Goal: Task Accomplishment & Management: Manage account settings

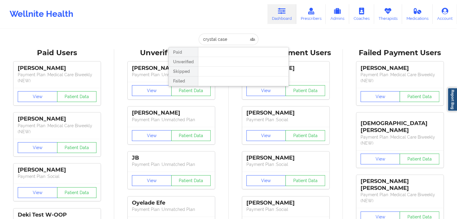
type input "crystal case"
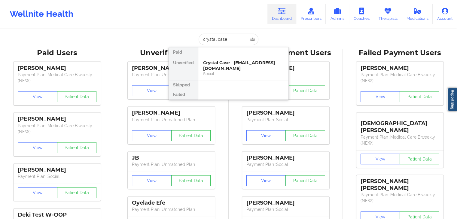
click at [240, 71] on div "Social" at bounding box center [243, 73] width 81 height 5
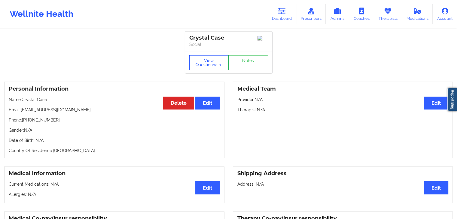
click at [204, 65] on button "View Questionnaire" at bounding box center [209, 62] width 40 height 15
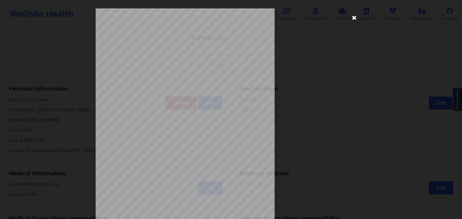
click at [356, 16] on icon at bounding box center [354, 18] width 10 height 10
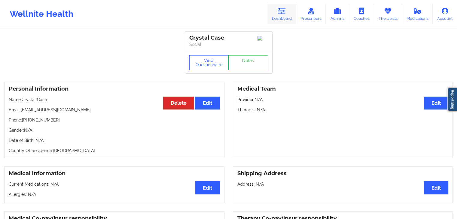
click at [280, 8] on icon at bounding box center [282, 11] width 8 height 7
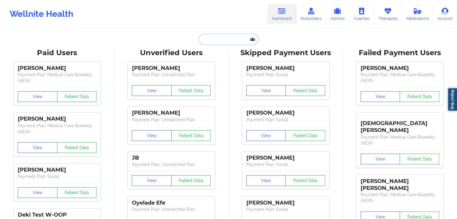
click at [212, 40] on input "text" at bounding box center [229, 39] width 60 height 11
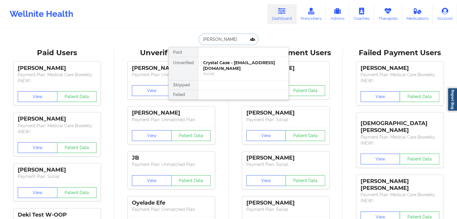
type input "thomas kynor"
click at [225, 73] on div "Social" at bounding box center [243, 73] width 81 height 5
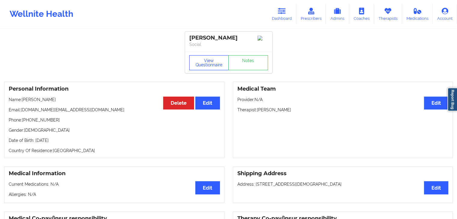
click at [204, 69] on button "View Questionnaire" at bounding box center [209, 62] width 40 height 15
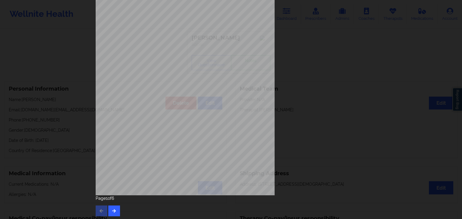
scroll to position [67, 0]
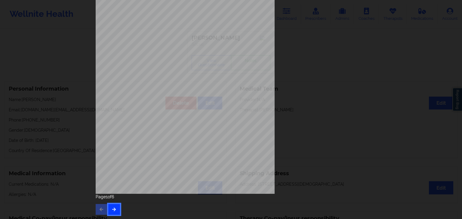
click at [118, 208] on button "button" at bounding box center [114, 209] width 12 height 11
click at [113, 208] on icon "button" at bounding box center [114, 210] width 5 height 4
click at [112, 209] on icon "button" at bounding box center [114, 210] width 5 height 4
click at [115, 211] on button "button" at bounding box center [114, 209] width 12 height 11
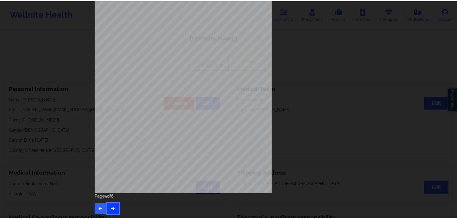
scroll to position [0, 0]
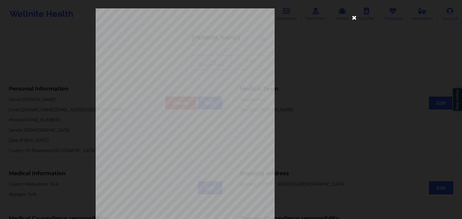
click at [351, 20] on icon at bounding box center [354, 18] width 10 height 10
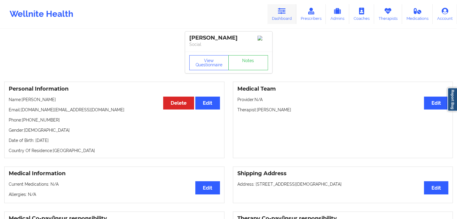
click at [281, 13] on icon at bounding box center [282, 11] width 8 height 7
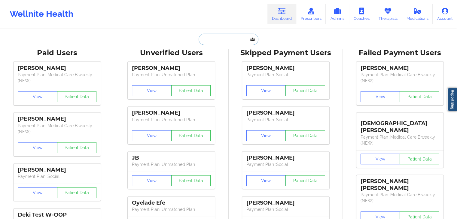
click at [218, 41] on input "text" at bounding box center [229, 39] width 60 height 11
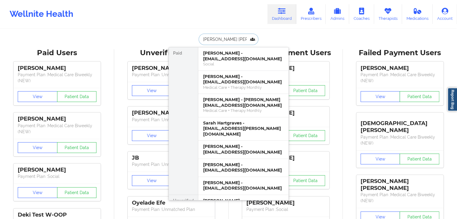
type input "sarah joh"
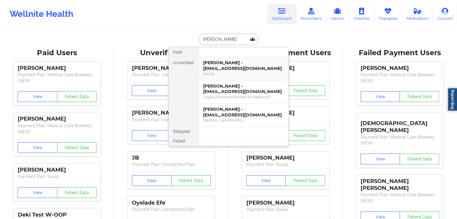
click at [234, 76] on div "Sarah Johnson - sljohnson114@gmail.com Social" at bounding box center [243, 68] width 90 height 23
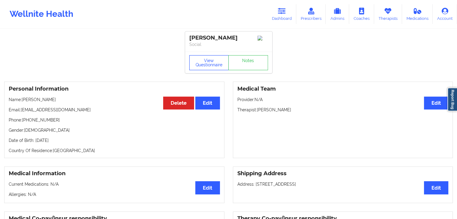
click at [211, 62] on button "View Questionnaire" at bounding box center [209, 62] width 40 height 15
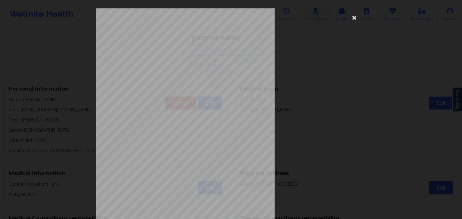
drag, startPoint x: 353, startPoint y: 17, endPoint x: 309, endPoint y: 11, distance: 44.6
click at [353, 16] on icon at bounding box center [354, 18] width 10 height 10
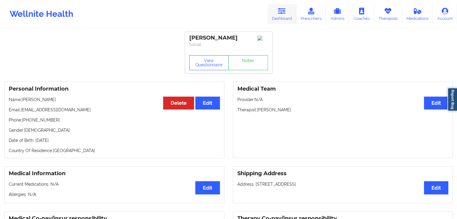
click at [284, 8] on icon at bounding box center [282, 11] width 8 height 7
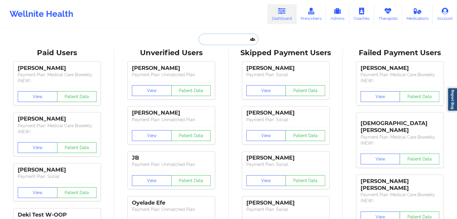
click at [207, 43] on input "text" at bounding box center [229, 39] width 60 height 11
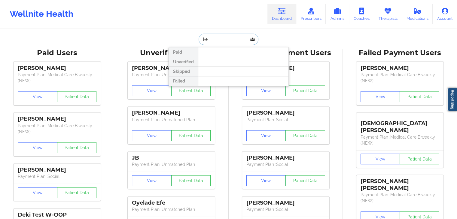
type input "k"
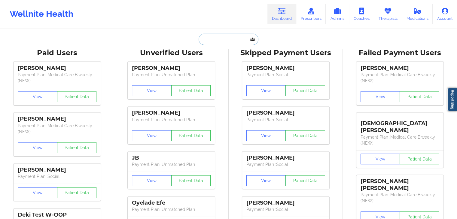
paste input "tevinscott56@yahoo.com"
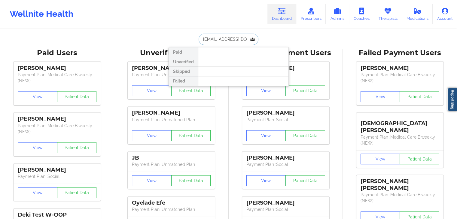
scroll to position [0, 1]
type input "tevinscott56@yahoo.com"
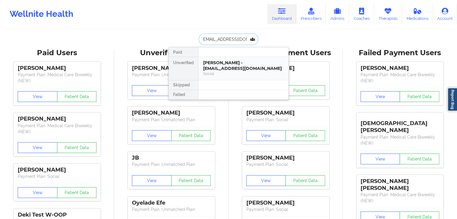
click at [227, 73] on div "Social" at bounding box center [243, 73] width 81 height 5
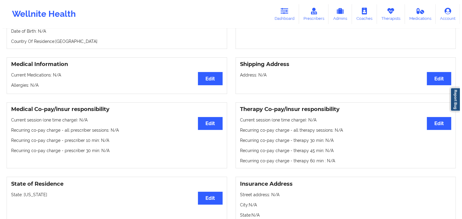
scroll to position [23, 0]
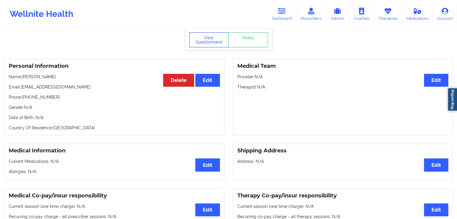
click at [200, 41] on button "View Questionnaire" at bounding box center [209, 39] width 40 height 15
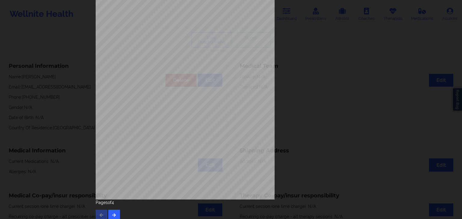
scroll to position [67, 0]
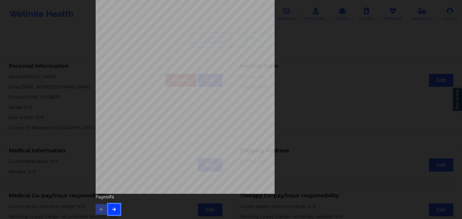
click at [116, 209] on button "button" at bounding box center [114, 209] width 12 height 11
click at [112, 211] on icon "button" at bounding box center [114, 210] width 5 height 4
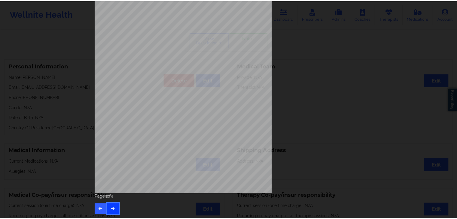
scroll to position [0, 0]
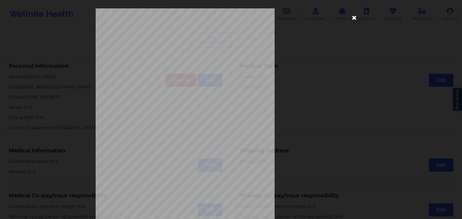
click at [352, 18] on icon at bounding box center [354, 18] width 10 height 10
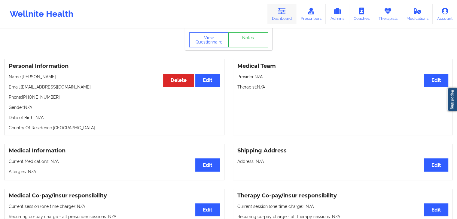
click at [292, 5] on link "Dashboard" at bounding box center [282, 14] width 29 height 20
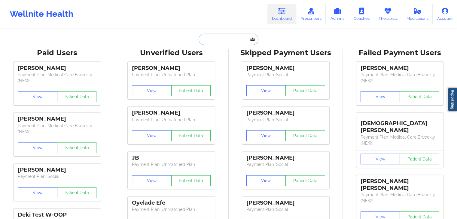
click at [235, 41] on input "text" at bounding box center [229, 39] width 60 height 11
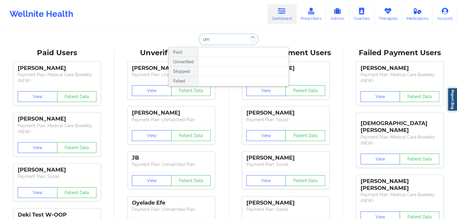
type input "u"
type input "christopher ko"
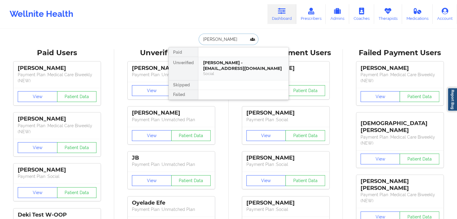
click at [221, 59] on div "Christopher Koestner - koestnerchris@gmail.com Social" at bounding box center [243, 68] width 90 height 23
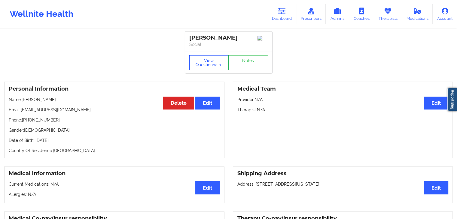
click at [209, 64] on button "View Questionnaire" at bounding box center [209, 62] width 40 height 15
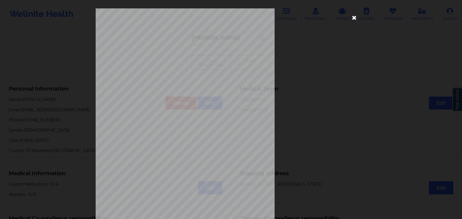
click at [349, 17] on icon at bounding box center [354, 18] width 10 height 10
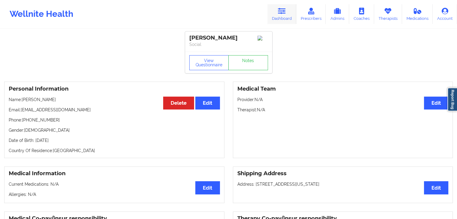
click at [286, 12] on icon at bounding box center [282, 11] width 8 height 7
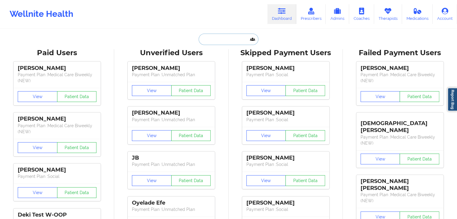
click at [222, 40] on input "text" at bounding box center [229, 39] width 60 height 11
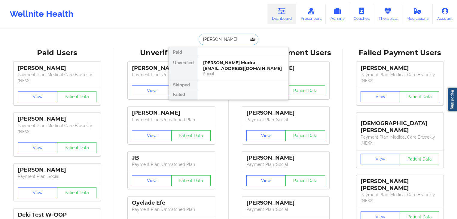
drag, startPoint x: 212, startPoint y: 40, endPoint x: 197, endPoint y: 40, distance: 14.4
click at [199, 40] on input "ashley klac" at bounding box center [229, 39] width 60 height 11
type input "ashley hernan"
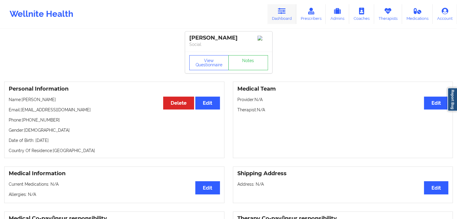
click at [292, 14] on link "Dashboard" at bounding box center [282, 14] width 29 height 20
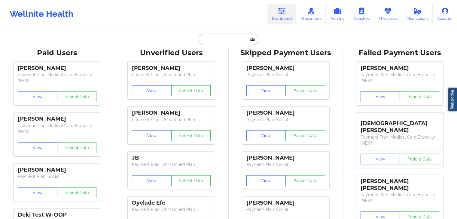
click at [237, 39] on input "text" at bounding box center [229, 39] width 60 height 11
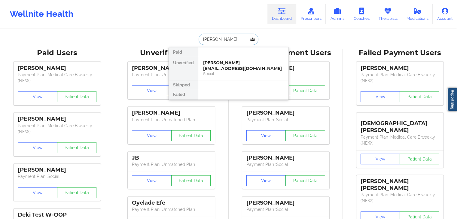
type input "[PERSON_NAME]"
click at [232, 67] on div "[PERSON_NAME] - [EMAIL_ADDRESS][DOMAIN_NAME]" at bounding box center [243, 65] width 81 height 11
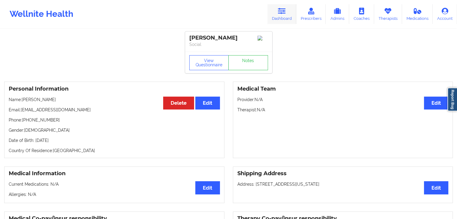
click at [281, 11] on icon at bounding box center [282, 11] width 8 height 7
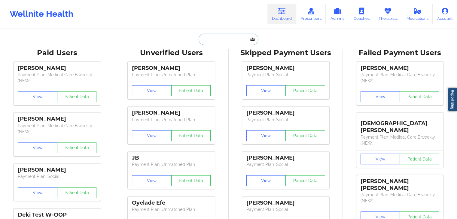
click at [221, 41] on input "text" at bounding box center [229, 39] width 60 height 11
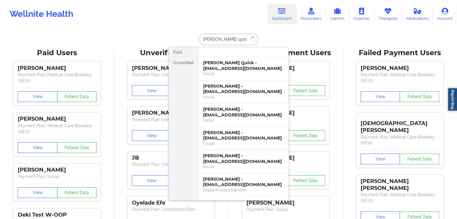
type input "[PERSON_NAME] quick"
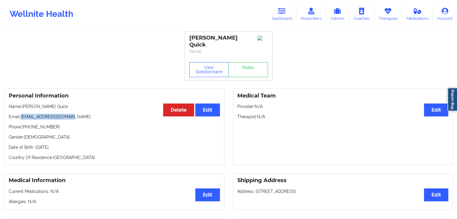
drag, startPoint x: 71, startPoint y: 110, endPoint x: 22, endPoint y: 112, distance: 49.1
click at [22, 114] on p "Email: ciaraquick86@gmail.com" at bounding box center [114, 117] width 211 height 6
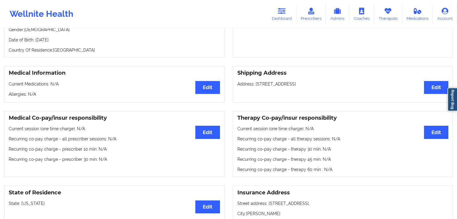
scroll to position [115, 0]
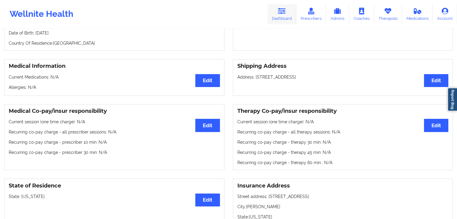
click at [284, 18] on link "Dashboard" at bounding box center [282, 14] width 29 height 20
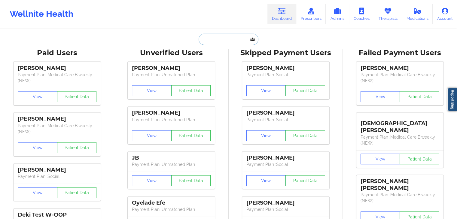
click at [222, 39] on input "text" at bounding box center [229, 39] width 60 height 11
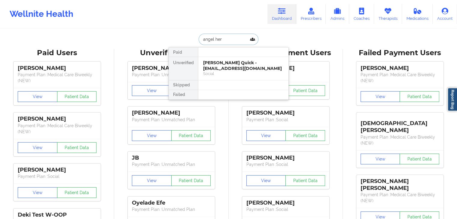
type input "angel hern"
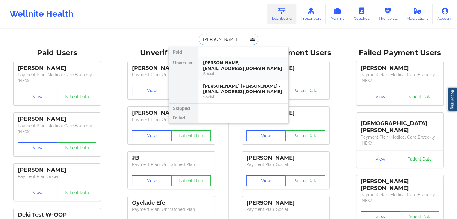
click at [226, 67] on div "Angel Hernandez - angel22hern@gmail.com" at bounding box center [243, 65] width 81 height 11
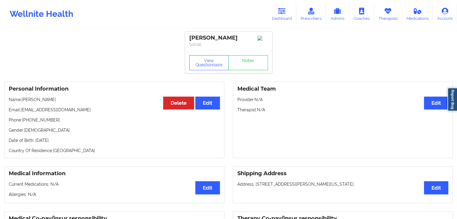
click at [282, 99] on p "Provider: N/A" at bounding box center [343, 100] width 211 height 6
click at [197, 62] on button "View Questionnaire" at bounding box center [209, 62] width 40 height 15
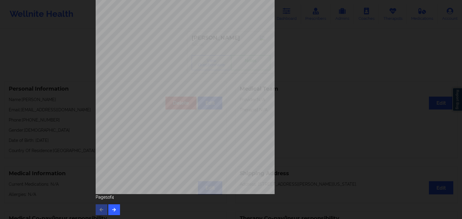
scroll to position [67, 0]
click at [117, 207] on button "button" at bounding box center [114, 209] width 12 height 11
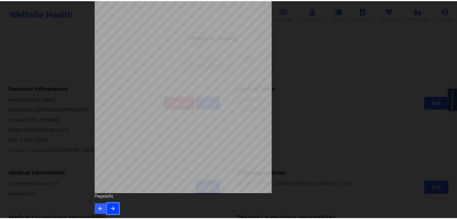
scroll to position [0, 0]
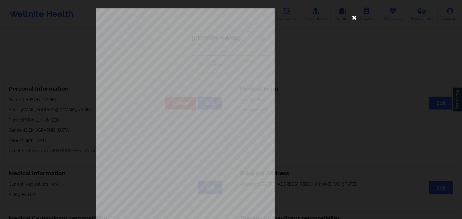
click at [351, 20] on icon at bounding box center [354, 18] width 10 height 10
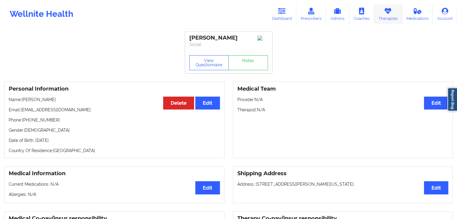
click at [388, 11] on icon at bounding box center [388, 11] width 8 height 7
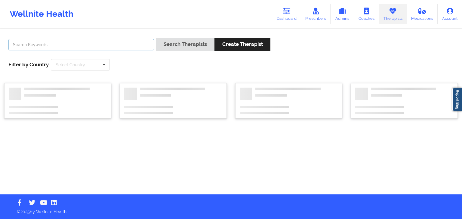
click at [116, 45] on input "text" at bounding box center [81, 44] width 146 height 11
type input "gerrie hod"
click at [156, 38] on button "Search Therapists" at bounding box center [185, 44] width 58 height 13
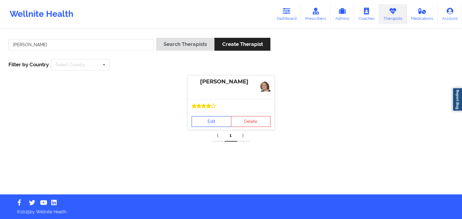
click at [205, 120] on link "Edit" at bounding box center [212, 121] width 40 height 11
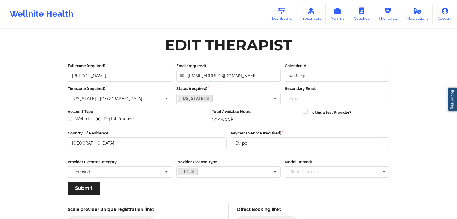
scroll to position [50, 0]
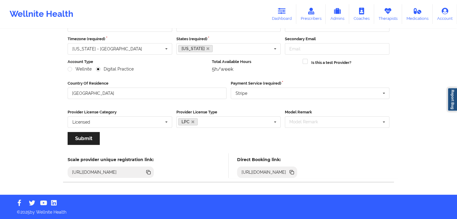
click at [294, 172] on icon at bounding box center [292, 173] width 3 height 3
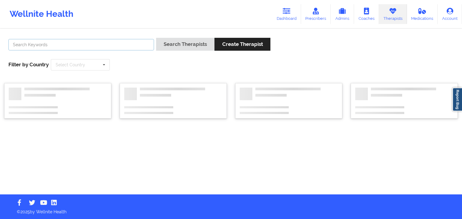
click at [114, 47] on input "text" at bounding box center [81, 44] width 146 height 11
type input "jashanda ree"
click at [156, 38] on button "Search Therapists" at bounding box center [185, 44] width 58 height 13
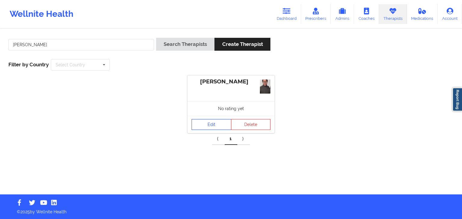
click at [215, 126] on link "Edit" at bounding box center [212, 124] width 40 height 11
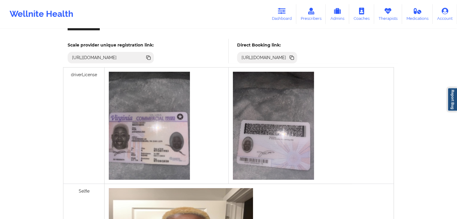
scroll to position [167, 0]
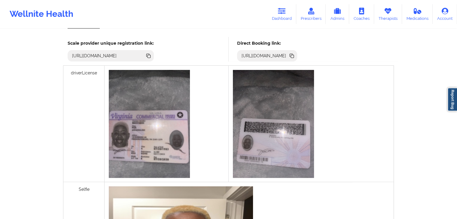
click at [295, 58] on icon at bounding box center [292, 56] width 7 height 7
click at [276, 12] on link "Dashboard" at bounding box center [282, 14] width 29 height 20
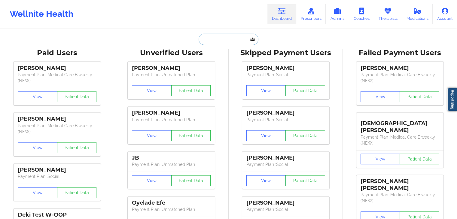
click at [230, 39] on input "text" at bounding box center [229, 39] width 60 height 11
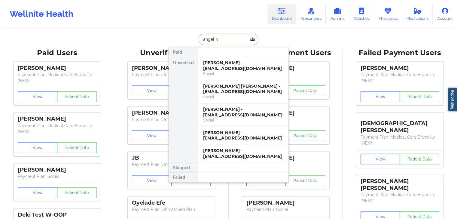
click at [222, 38] on input "angel h" at bounding box center [229, 39] width 60 height 11
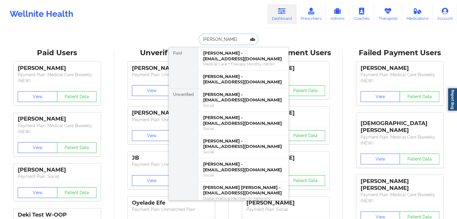
type input "anna zamora"
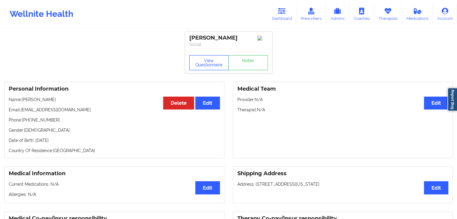
click at [207, 66] on button "View Questionnaire" at bounding box center [209, 62] width 40 height 15
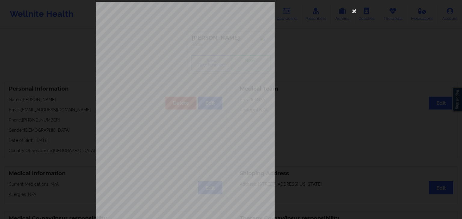
scroll to position [67, 0]
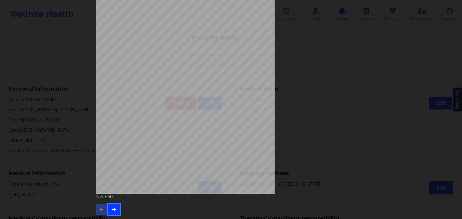
click at [116, 207] on button "button" at bounding box center [114, 209] width 12 height 11
click at [112, 210] on icon "button" at bounding box center [114, 210] width 5 height 4
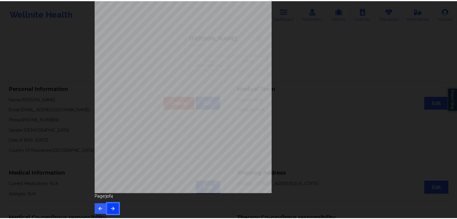
scroll to position [0, 0]
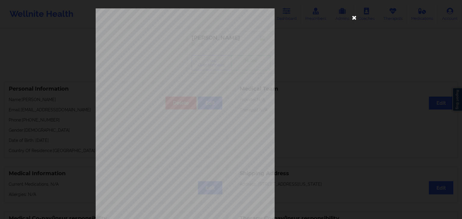
click at [352, 16] on icon at bounding box center [354, 18] width 10 height 10
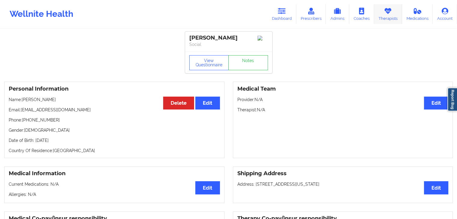
click at [388, 16] on link "Therapists" at bounding box center [388, 14] width 28 height 20
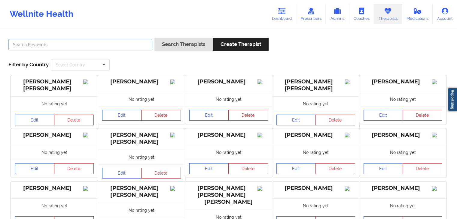
click at [105, 45] on input "text" at bounding box center [80, 44] width 144 height 11
click at [155, 38] on button "Search Therapists" at bounding box center [184, 44] width 58 height 13
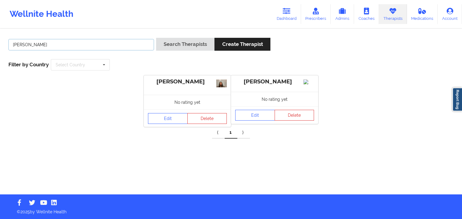
drag, startPoint x: 100, startPoint y: 48, endPoint x: 11, endPoint y: 47, distance: 89.0
click at [11, 47] on input "[PERSON_NAME]" at bounding box center [81, 44] width 146 height 11
type input "[PERSON_NAME]"
click at [156, 38] on button "Search Therapists" at bounding box center [185, 44] width 58 height 13
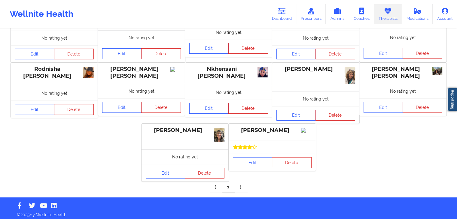
scroll to position [70, 0]
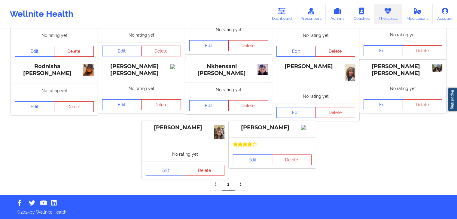
click at [245, 166] on link "Edit" at bounding box center [253, 160] width 40 height 11
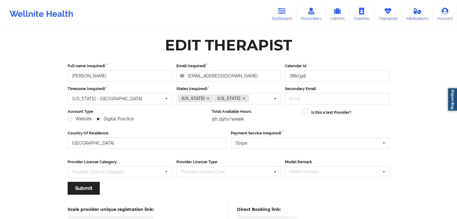
scroll to position [50, 0]
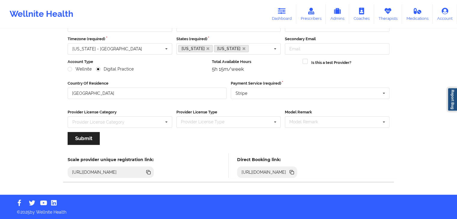
click at [295, 174] on icon at bounding box center [292, 172] width 7 height 7
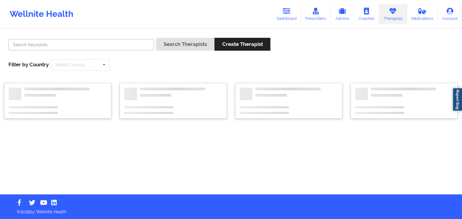
click at [131, 47] on input "text" at bounding box center [81, 44] width 146 height 11
click at [156, 38] on button "Search Therapists" at bounding box center [185, 44] width 58 height 13
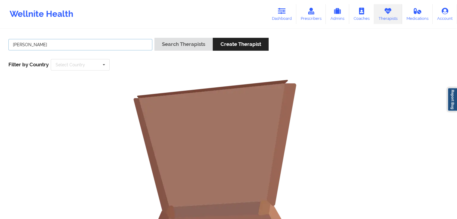
click at [155, 38] on button "Search Therapists" at bounding box center [184, 44] width 58 height 13
type input "[PERSON_NAME]"
click at [155, 38] on button "Search Therapists" at bounding box center [184, 44] width 58 height 13
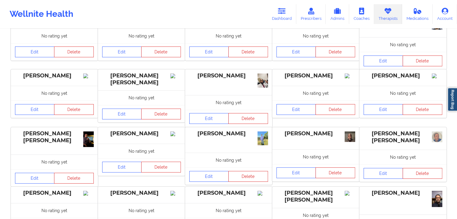
scroll to position [131, 0]
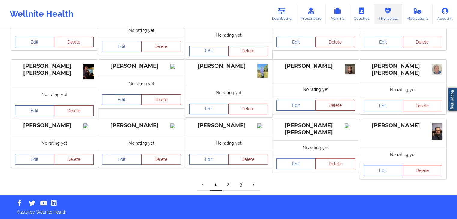
click at [226, 186] on link "2" at bounding box center [228, 185] width 13 height 12
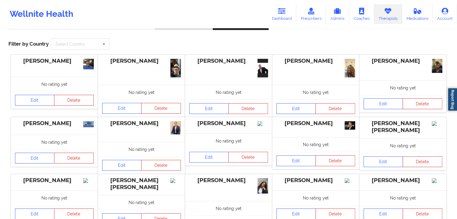
scroll to position [133, 0]
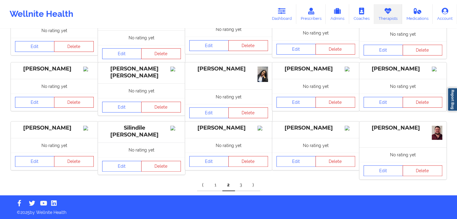
click at [244, 183] on link "3" at bounding box center [241, 186] width 13 height 12
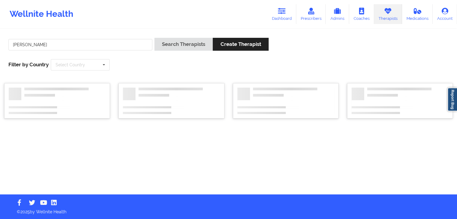
scroll to position [0, 0]
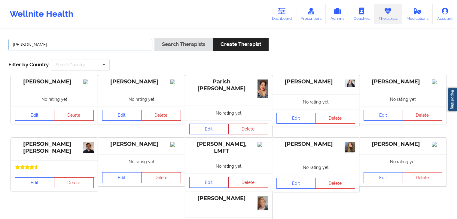
click at [89, 44] on input "[PERSON_NAME]" at bounding box center [80, 44] width 144 height 11
click at [28, 183] on link "Edit" at bounding box center [35, 183] width 40 height 11
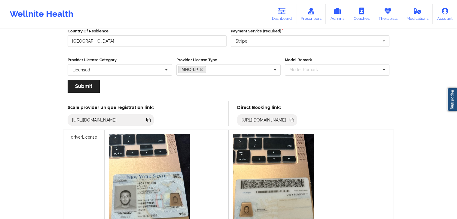
scroll to position [104, 0]
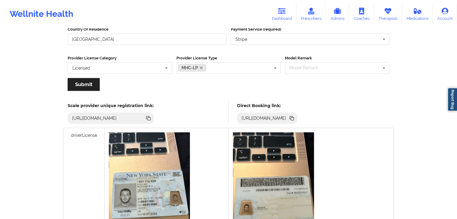
click at [293, 118] on icon at bounding box center [291, 117] width 3 height 3
click at [288, 14] on link "Dashboard" at bounding box center [282, 14] width 29 height 20
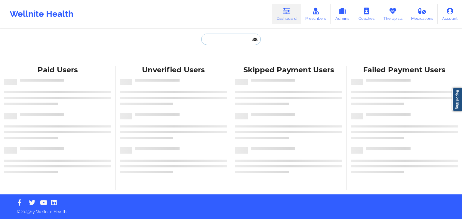
click at [215, 43] on input "text" at bounding box center [231, 39] width 60 height 11
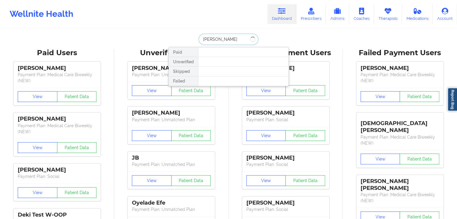
type input "[PERSON_NAME]"
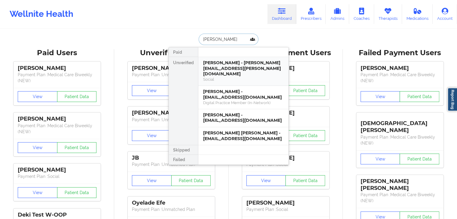
click at [231, 77] on div "Social" at bounding box center [243, 79] width 81 height 5
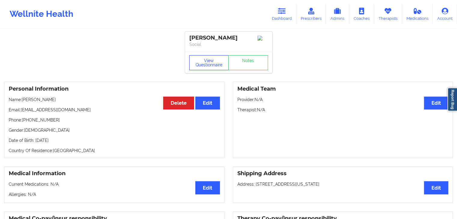
click at [209, 58] on button "View Questionnaire" at bounding box center [209, 62] width 40 height 15
click at [206, 65] on div "View Questionnaire Notes" at bounding box center [228, 62] width 79 height 15
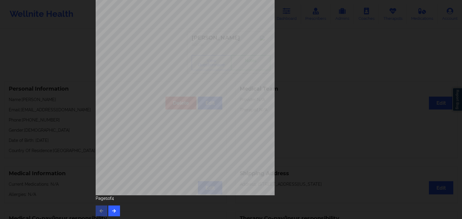
scroll to position [67, 0]
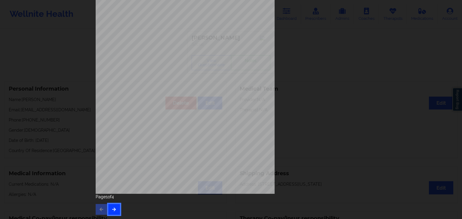
click at [112, 211] on icon "button" at bounding box center [114, 210] width 5 height 4
click at [109, 210] on button "button" at bounding box center [114, 209] width 12 height 11
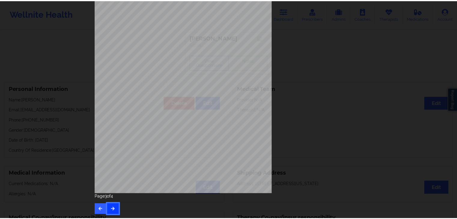
scroll to position [0, 0]
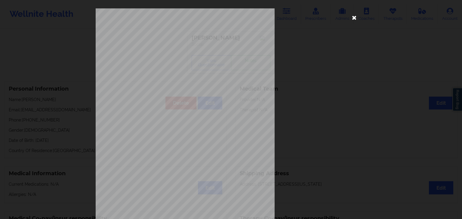
click at [352, 20] on icon at bounding box center [354, 18] width 10 height 10
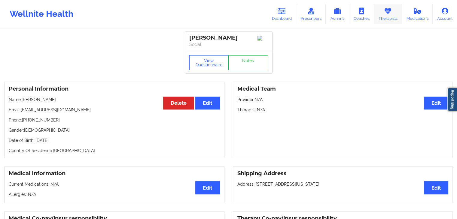
click at [387, 19] on link "Therapists" at bounding box center [388, 14] width 28 height 20
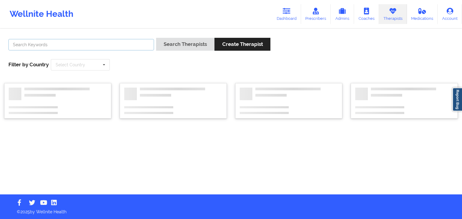
click at [138, 43] on input "text" at bounding box center [81, 44] width 146 height 11
click at [156, 38] on button "Search Therapists" at bounding box center [185, 44] width 58 height 13
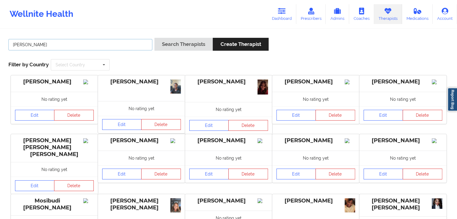
type input "[PERSON_NAME]"
click at [155, 38] on button "Search Therapists" at bounding box center [184, 44] width 58 height 13
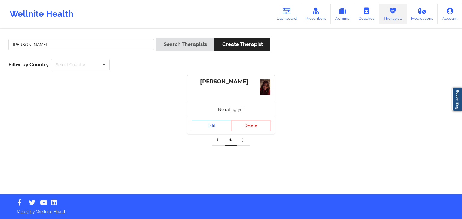
click at [210, 130] on link "Edit" at bounding box center [212, 125] width 40 height 11
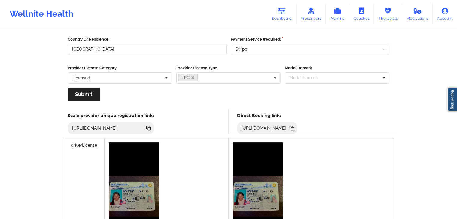
scroll to position [87, 0]
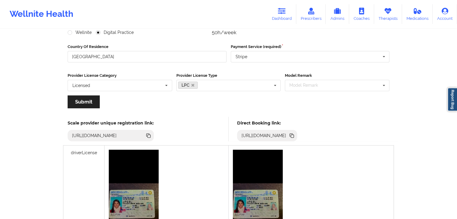
click at [295, 137] on icon at bounding box center [292, 136] width 7 height 7
click at [283, 21] on link "Dashboard" at bounding box center [282, 14] width 29 height 20
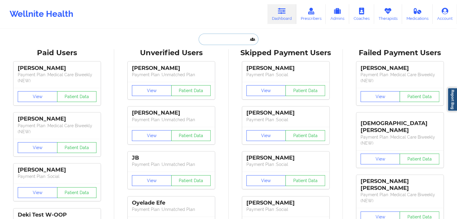
click at [218, 41] on input "text" at bounding box center [229, 39] width 60 height 11
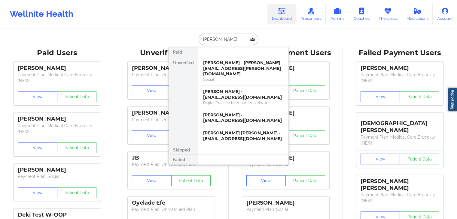
type input "[PERSON_NAME]"
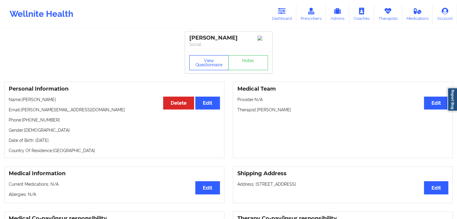
click at [196, 63] on button "View Questionnaire" at bounding box center [209, 62] width 40 height 15
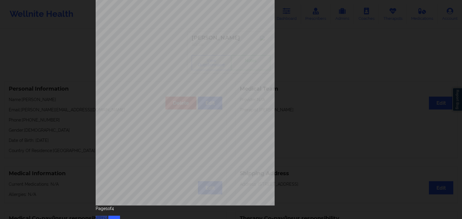
scroll to position [67, 0]
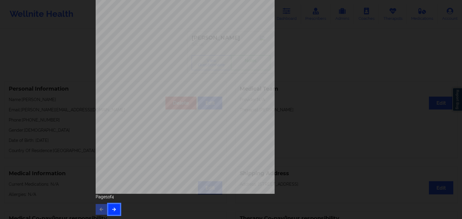
click at [114, 213] on button "button" at bounding box center [114, 209] width 12 height 11
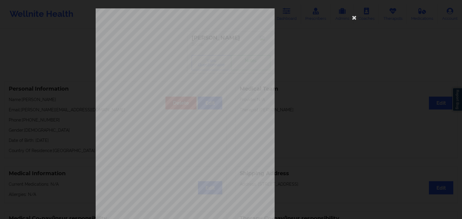
click at [169, 180] on span "Insurance company type details by patient" at bounding box center [187, 180] width 59 height 3
click at [355, 16] on icon at bounding box center [354, 18] width 10 height 10
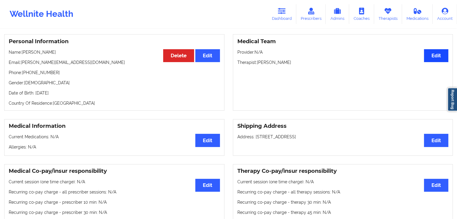
scroll to position [48, 0]
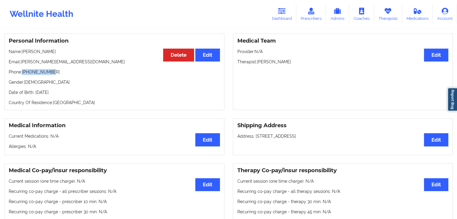
drag, startPoint x: 23, startPoint y: 74, endPoint x: 51, endPoint y: 72, distance: 28.6
click at [51, 72] on p "Phone: [PHONE_NUMBER]" at bounding box center [114, 72] width 211 height 6
copy p "[PHONE_NUMBER]"
click at [289, 13] on link "Dashboard" at bounding box center [282, 14] width 29 height 20
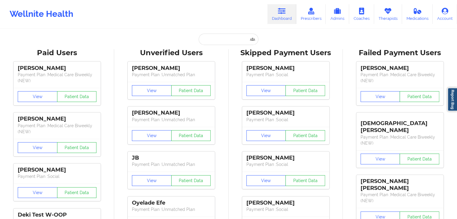
click at [205, 41] on input "text" at bounding box center [229, 39] width 60 height 11
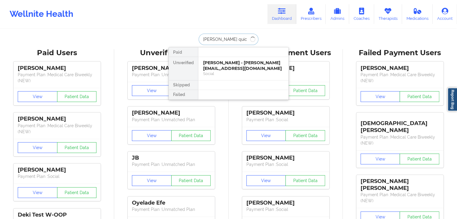
type input "[PERSON_NAME] quick"
click at [232, 70] on div "[PERSON_NAME] Quick - [EMAIL_ADDRESS][DOMAIN_NAME]" at bounding box center [243, 65] width 81 height 11
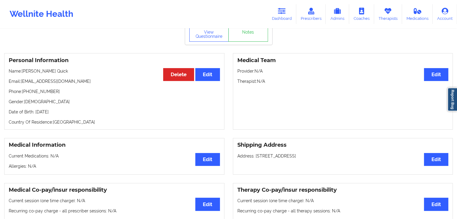
scroll to position [11, 0]
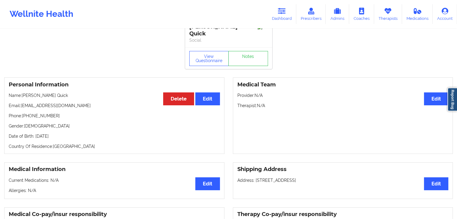
drag, startPoint x: 286, startPoint y: 20, endPoint x: 462, endPoint y: 14, distance: 175.4
click at [286, 20] on link "Dashboard" at bounding box center [282, 14] width 29 height 20
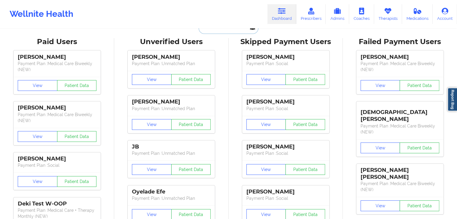
click at [222, 31] on input "text" at bounding box center [229, 28] width 60 height 11
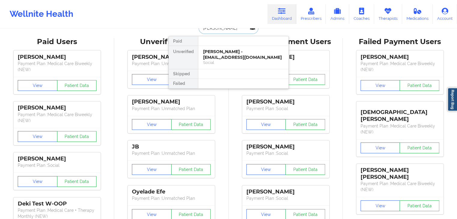
type input "[PERSON_NAME]"
click at [232, 57] on div "[PERSON_NAME] - [PERSON_NAME][EMAIL_ADDRESS][DOMAIN_NAME]" at bounding box center [243, 54] width 81 height 11
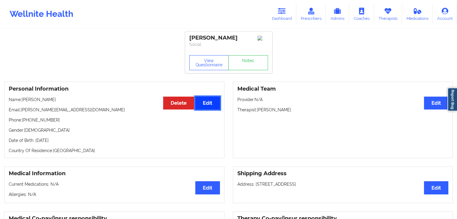
click at [209, 106] on button "Edit" at bounding box center [207, 103] width 24 height 13
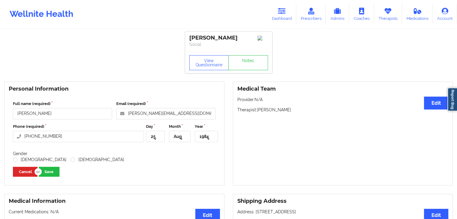
click at [260, 144] on div "Medical Team Edit Provider: N/A Therapist: [PERSON_NAME]" at bounding box center [343, 134] width 220 height 104
click at [280, 16] on link "Dashboard" at bounding box center [282, 14] width 29 height 20
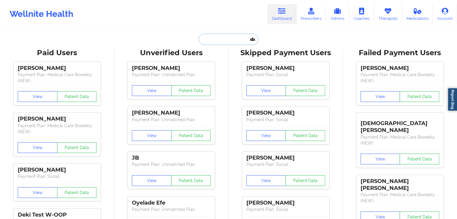
click at [241, 35] on input "text" at bounding box center [229, 39] width 60 height 11
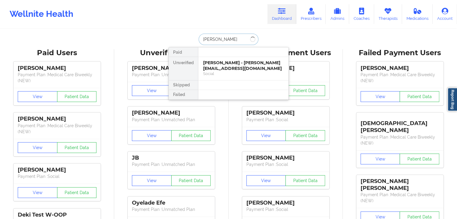
type input "[PERSON_NAME]"
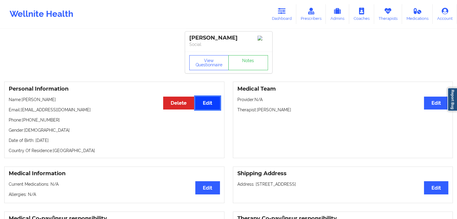
click at [216, 106] on button "Edit" at bounding box center [207, 103] width 24 height 13
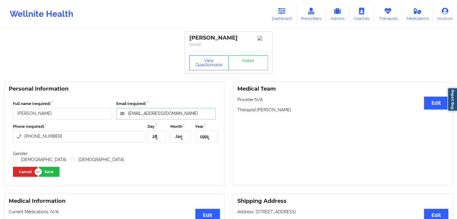
drag, startPoint x: 195, startPoint y: 117, endPoint x: 128, endPoint y: 115, distance: 66.8
click at [128, 115] on input "[EMAIL_ADDRESS][DOMAIN_NAME]" at bounding box center [165, 113] width 99 height 11
paste input "mc2791"
type input "[EMAIL_ADDRESS][DOMAIN_NAME]"
click at [14, 161] on label "[DEMOGRAPHIC_DATA]" at bounding box center [40, 160] width 54 height 5
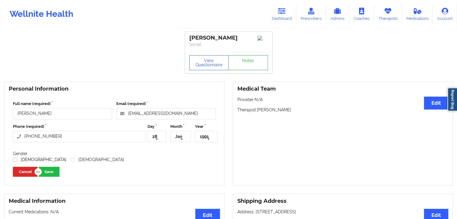
click at [14, 161] on input "[DEMOGRAPHIC_DATA]" at bounding box center [15, 160] width 5 height 5
radio input "true"
click at [49, 172] on button "Save" at bounding box center [49, 172] width 21 height 10
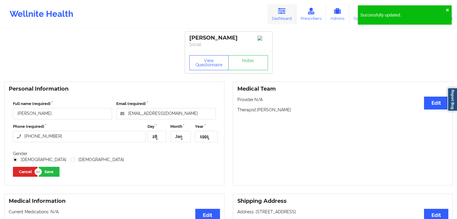
click at [285, 11] on icon at bounding box center [282, 11] width 8 height 7
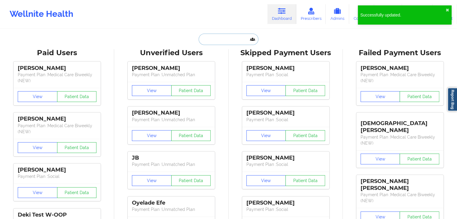
click at [232, 39] on input "text" at bounding box center [229, 39] width 60 height 11
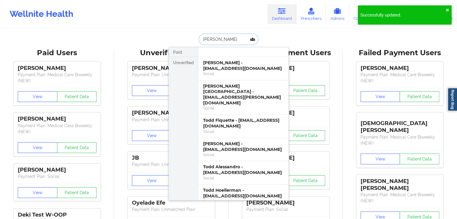
type input "[PERSON_NAME]"
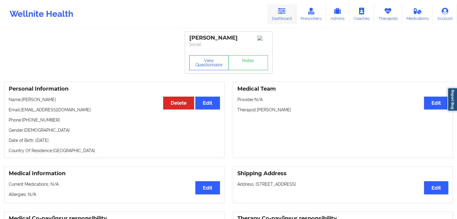
click at [280, 14] on link "Dashboard" at bounding box center [282, 14] width 29 height 20
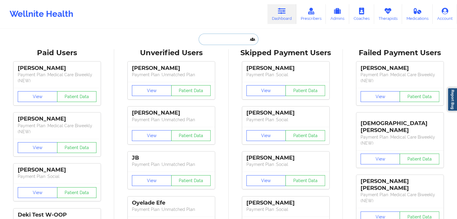
click at [211, 42] on input "text" at bounding box center [229, 39] width 60 height 11
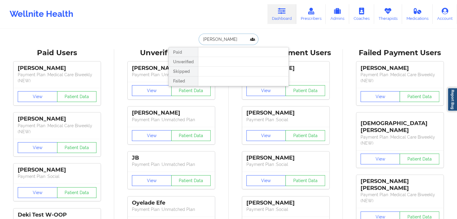
type input "[PERSON_NAME]"
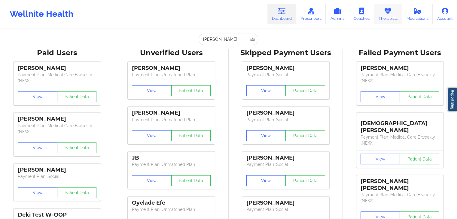
click at [387, 20] on link "Therapists" at bounding box center [388, 14] width 28 height 20
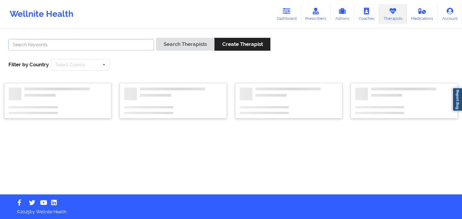
click at [92, 44] on input "text" at bounding box center [81, 44] width 146 height 11
click at [156, 38] on button "Search Therapists" at bounding box center [185, 44] width 58 height 13
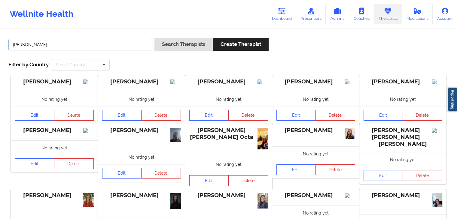
type input "[PERSON_NAME]"
click at [155, 38] on button "Search Therapists" at bounding box center [184, 44] width 58 height 13
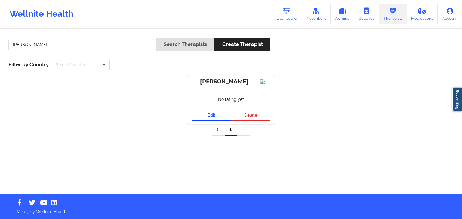
click at [206, 121] on link "Edit" at bounding box center [212, 115] width 40 height 11
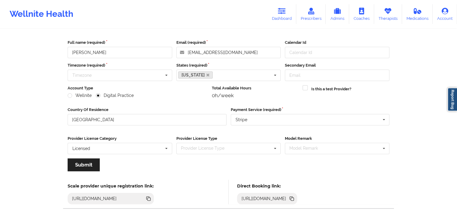
scroll to position [50, 0]
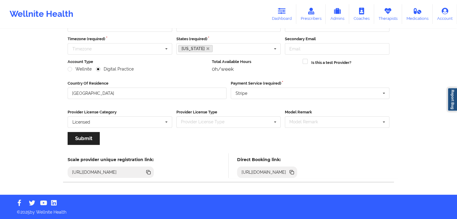
click at [295, 170] on icon at bounding box center [292, 172] width 7 height 7
click at [275, 19] on link "Dashboard" at bounding box center [282, 14] width 29 height 20
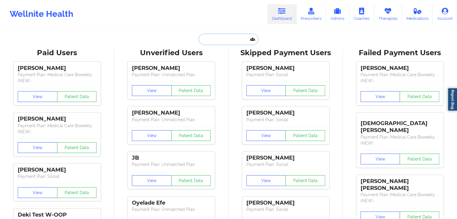
click at [216, 41] on input "text" at bounding box center [229, 39] width 60 height 11
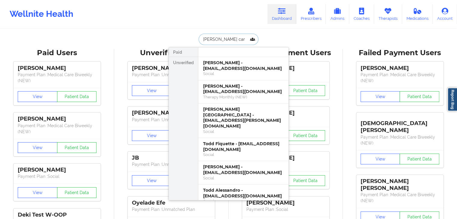
type input "[PERSON_NAME]"
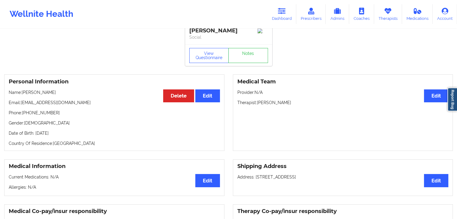
scroll to position [9, 0]
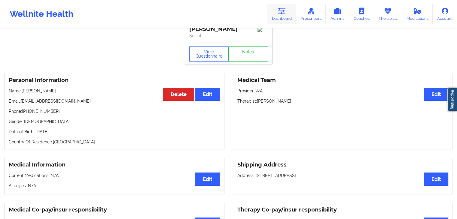
click at [284, 15] on link "Dashboard" at bounding box center [282, 14] width 29 height 20
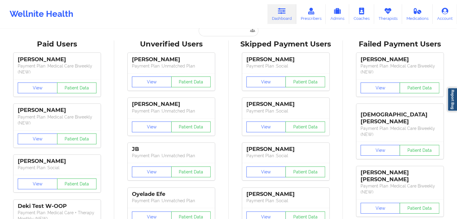
click at [224, 35] on input "text" at bounding box center [229, 30] width 60 height 11
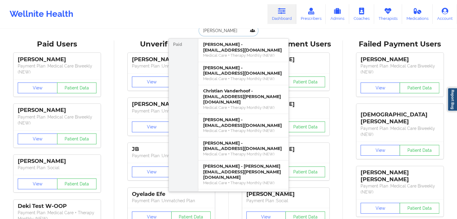
type input "[PERSON_NAME]"
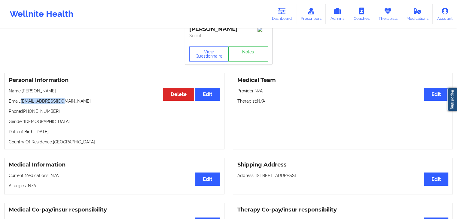
drag, startPoint x: 63, startPoint y: 103, endPoint x: 22, endPoint y: 103, distance: 41.8
click at [22, 103] on p "Email: [EMAIL_ADDRESS][DOMAIN_NAME]" at bounding box center [114, 101] width 211 height 6
copy p "[EMAIL_ADDRESS][DOMAIN_NAME]"
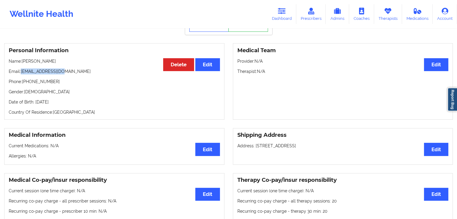
scroll to position [39, 0]
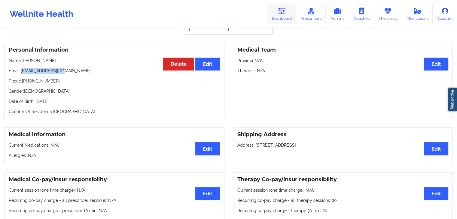
click at [288, 16] on link "Dashboard" at bounding box center [282, 14] width 29 height 20
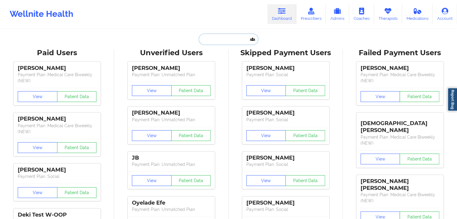
click at [208, 41] on input "text" at bounding box center [229, 39] width 60 height 11
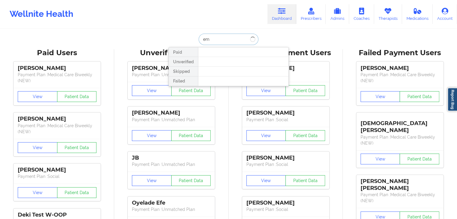
type input "e"
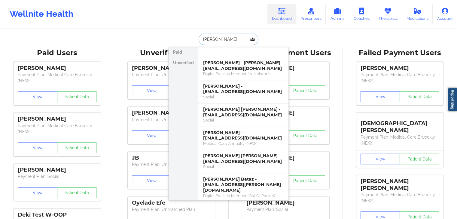
type input "[PERSON_NAME]"
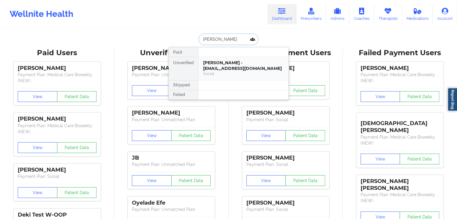
click at [250, 71] on div "Social" at bounding box center [243, 73] width 81 height 5
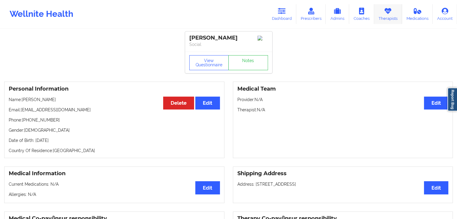
click at [383, 16] on link "Therapists" at bounding box center [388, 14] width 28 height 20
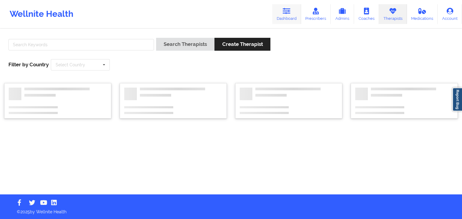
click at [287, 15] on link "Dashboard" at bounding box center [286, 14] width 29 height 20
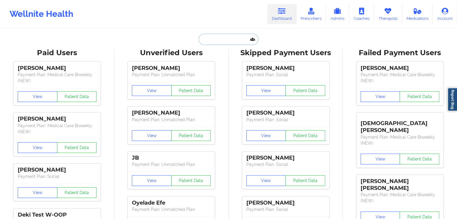
click at [203, 35] on input "text" at bounding box center [229, 39] width 60 height 11
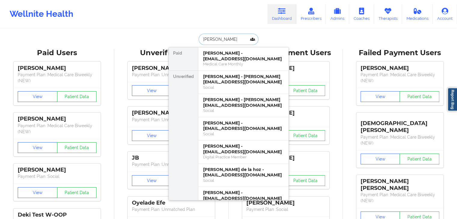
type input "[PERSON_NAME]"
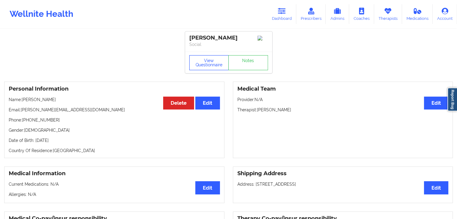
click at [199, 64] on button "View Questionnaire" at bounding box center [209, 62] width 40 height 15
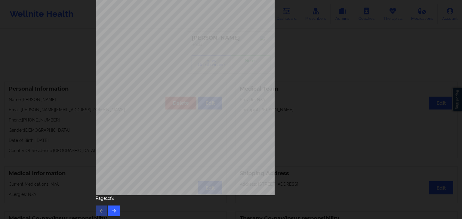
scroll to position [67, 0]
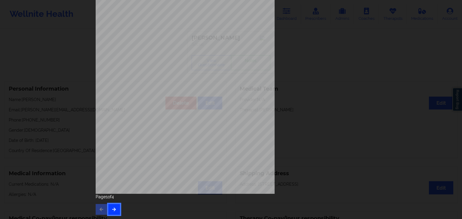
click at [111, 212] on button "button" at bounding box center [114, 209] width 12 height 11
click at [113, 213] on button "button" at bounding box center [114, 209] width 12 height 11
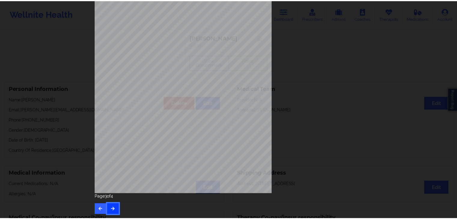
scroll to position [0, 0]
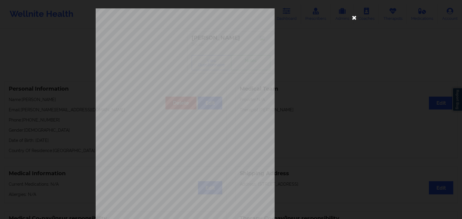
click at [354, 16] on icon at bounding box center [354, 18] width 10 height 10
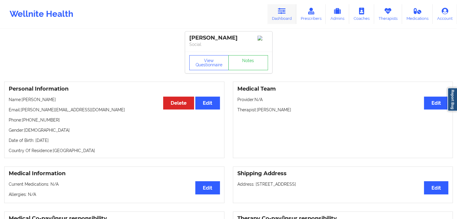
click at [284, 11] on icon at bounding box center [282, 11] width 8 height 7
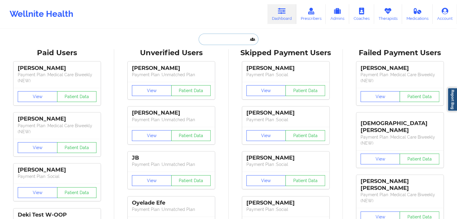
click at [207, 38] on input "text" at bounding box center [229, 39] width 60 height 11
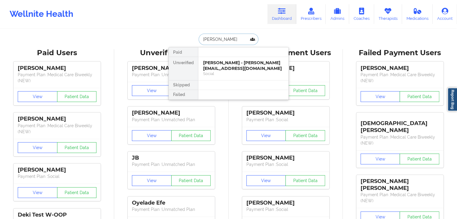
type input "[PERSON_NAME]"
click at [225, 69] on div "[PERSON_NAME] - [EMAIL_ADDRESS][DOMAIN_NAME]" at bounding box center [243, 65] width 81 height 11
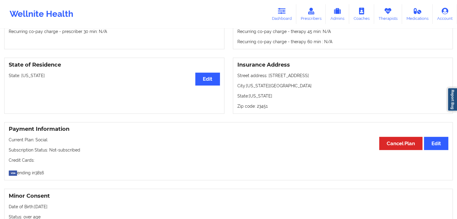
scroll to position [63, 0]
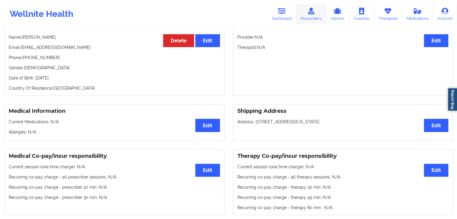
drag, startPoint x: 274, startPoint y: 10, endPoint x: 315, endPoint y: 18, distance: 41.2
click at [274, 10] on link "Dashboard" at bounding box center [282, 14] width 29 height 20
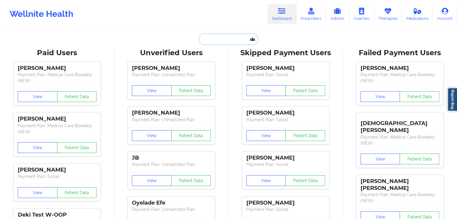
click at [230, 35] on input "text" at bounding box center [229, 39] width 60 height 11
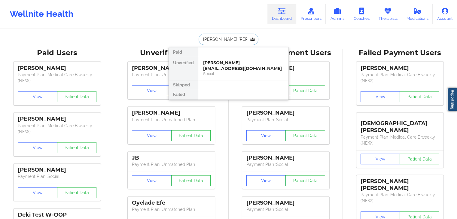
type input "[PERSON_NAME] [PERSON_NAME]"
click at [224, 64] on div "[PERSON_NAME] [PERSON_NAME] - [EMAIL_ADDRESS][DOMAIN_NAME]" at bounding box center [243, 65] width 81 height 11
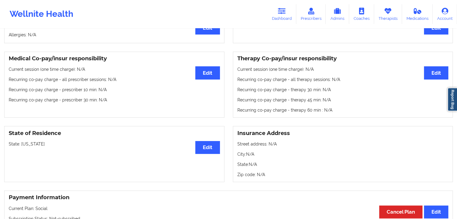
scroll to position [170, 0]
